Goal: Information Seeking & Learning: Learn about a topic

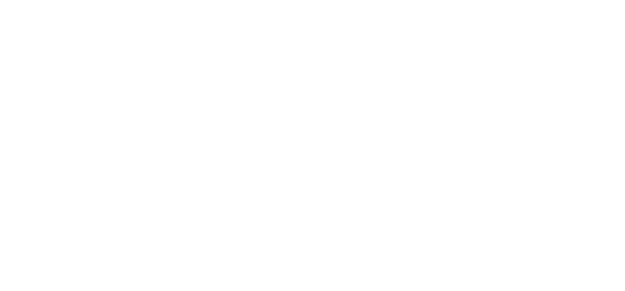
scroll to position [1754, 0]
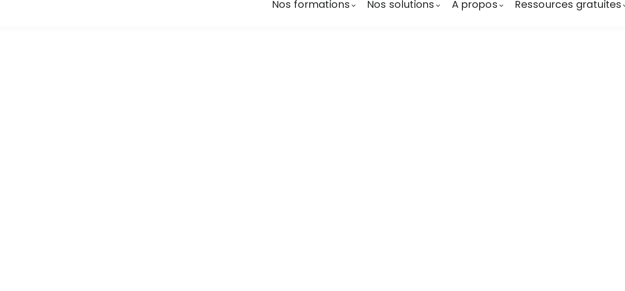
scroll to position [1825, 0]
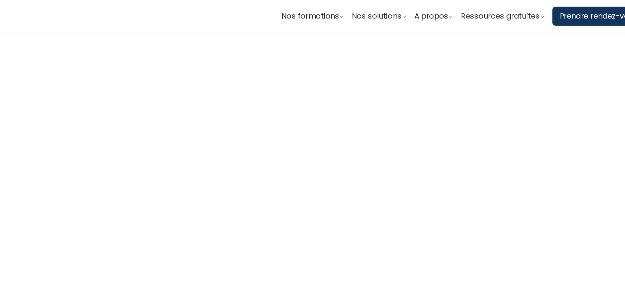
scroll to position [1784, 0]
